Goal: Transaction & Acquisition: Purchase product/service

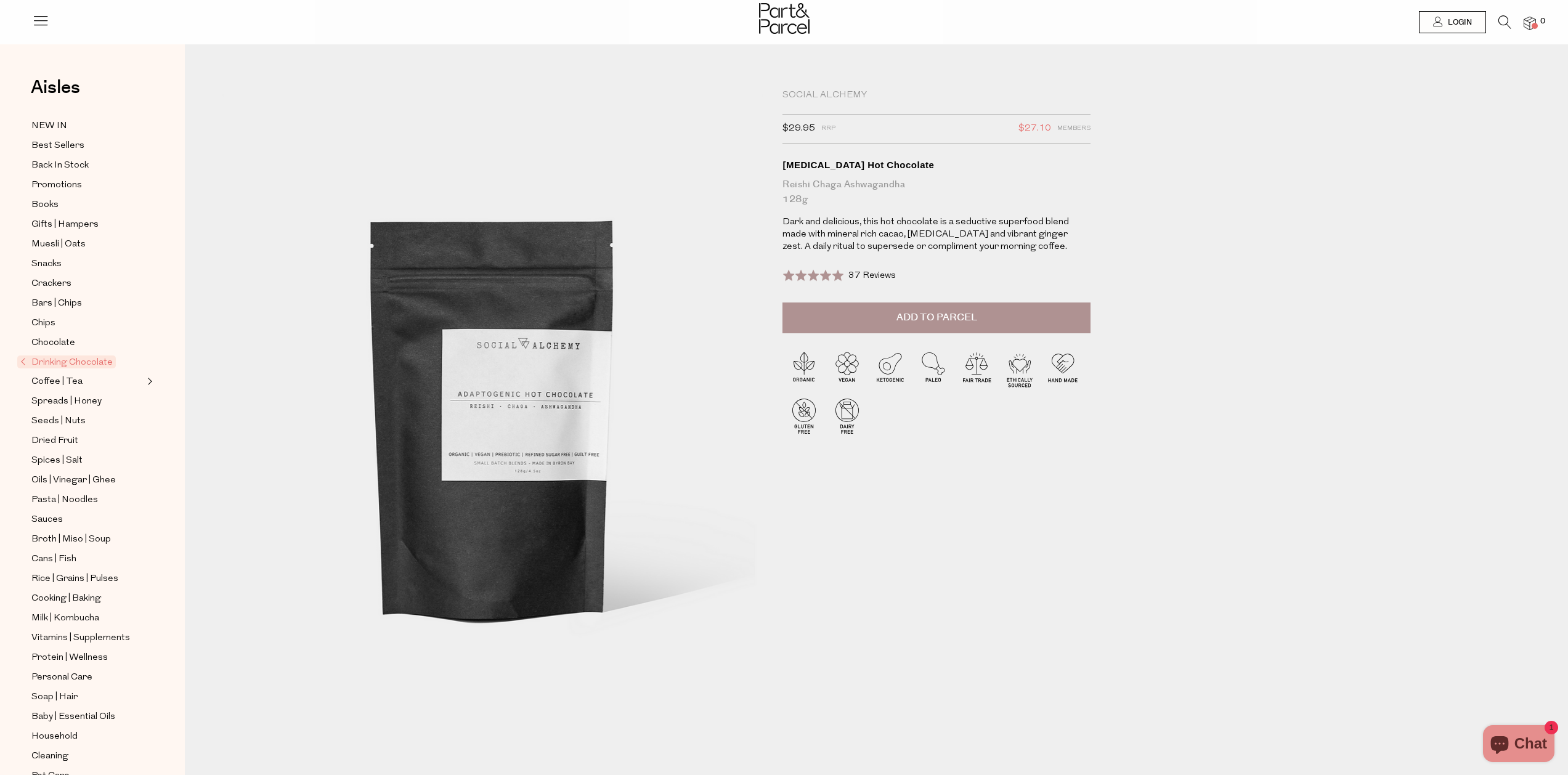
click at [904, 223] on p "Dark and delicious, this hot chocolate is a seductive superfood blend made with…" at bounding box center [929, 234] width 292 height 37
click at [929, 228] on p "Dark and delicious, this hot chocolate is a seductive superfood blend made with…" at bounding box center [929, 234] width 292 height 37
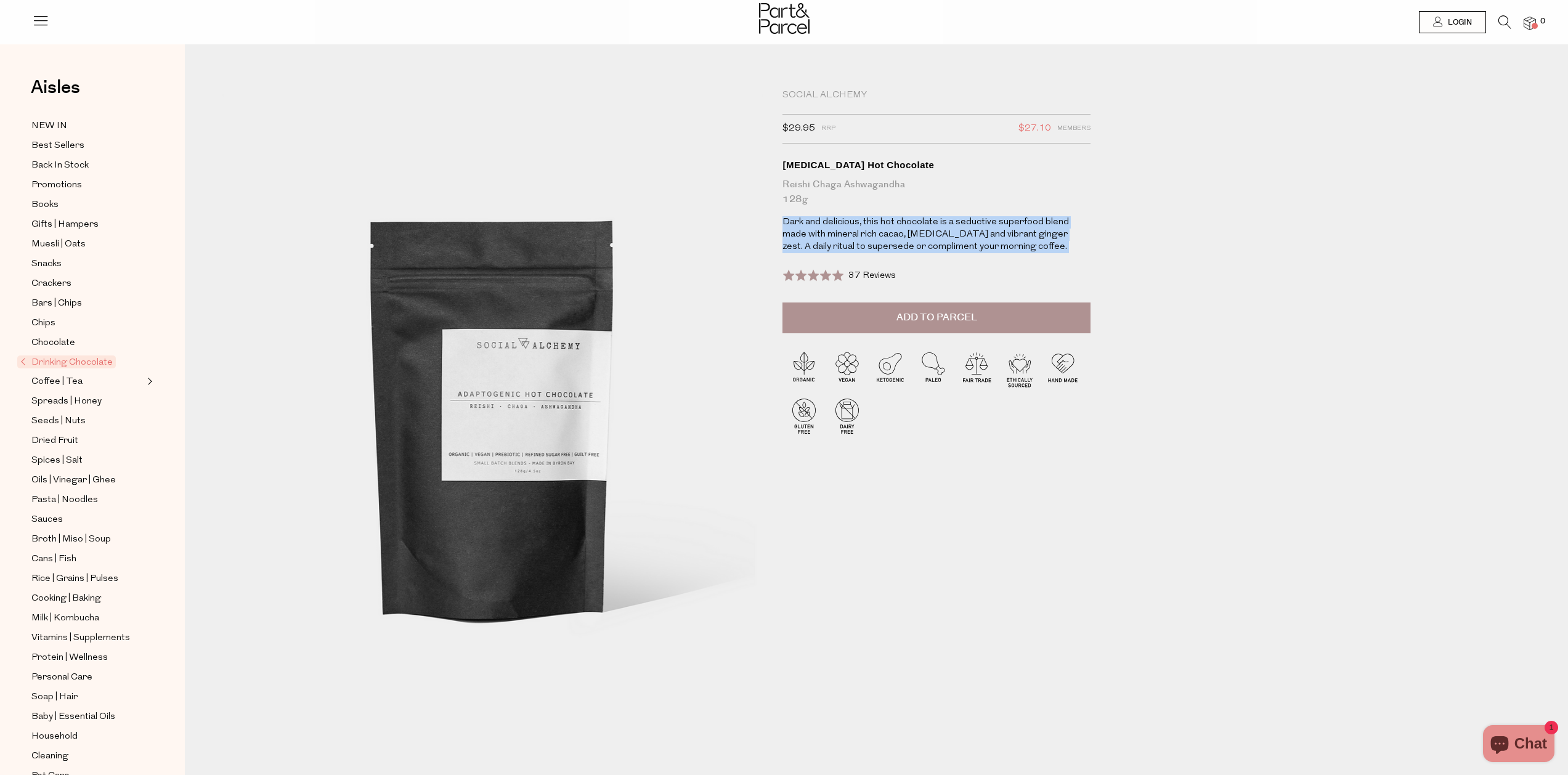
click at [929, 228] on p "Dark and delicious, this hot chocolate is a seductive superfood blend made with…" at bounding box center [929, 234] width 292 height 37
click at [926, 246] on p "Dark and delicious, this hot chocolate is a seductive superfood blend made with…" at bounding box center [929, 234] width 292 height 37
